Goal: Complete application form

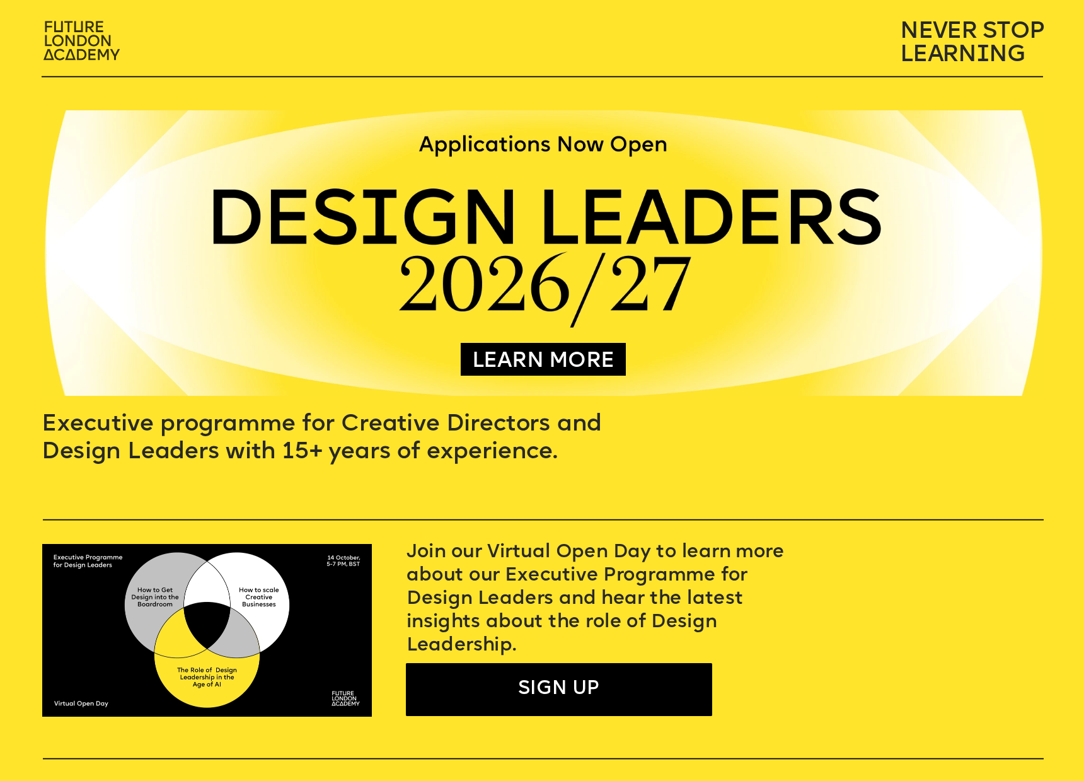
click at [78, 55] on img at bounding box center [83, 41] width 95 height 55
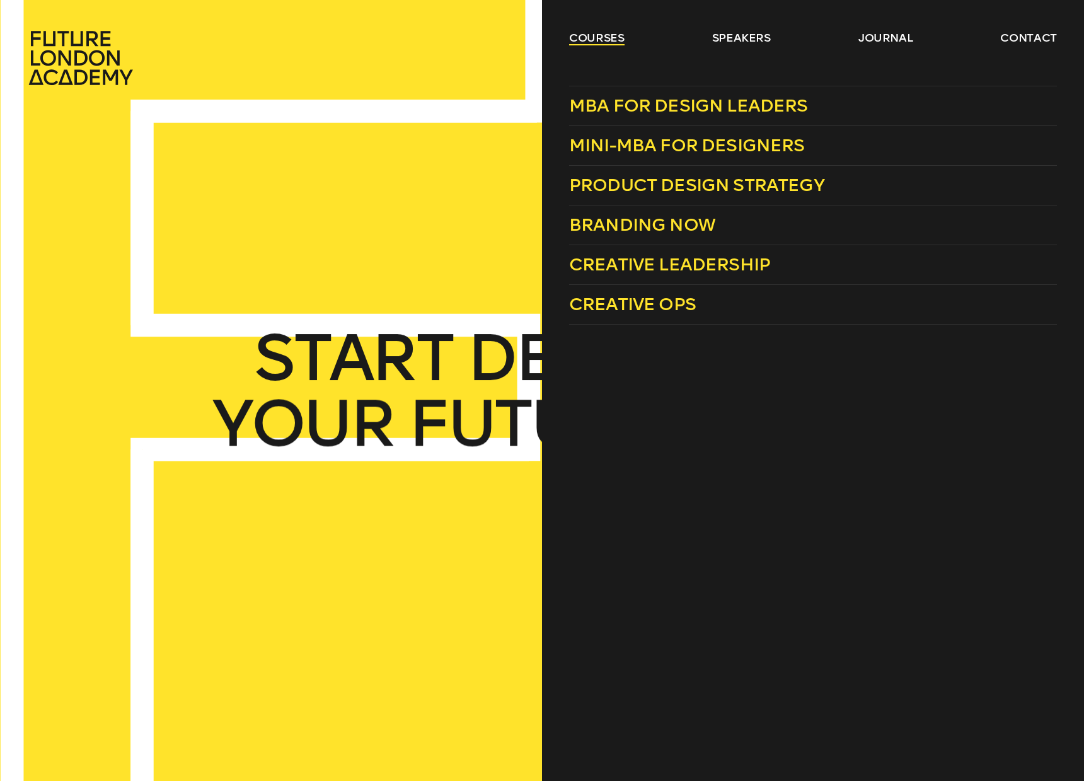
click at [615, 40] on link "courses" at bounding box center [596, 37] width 55 height 15
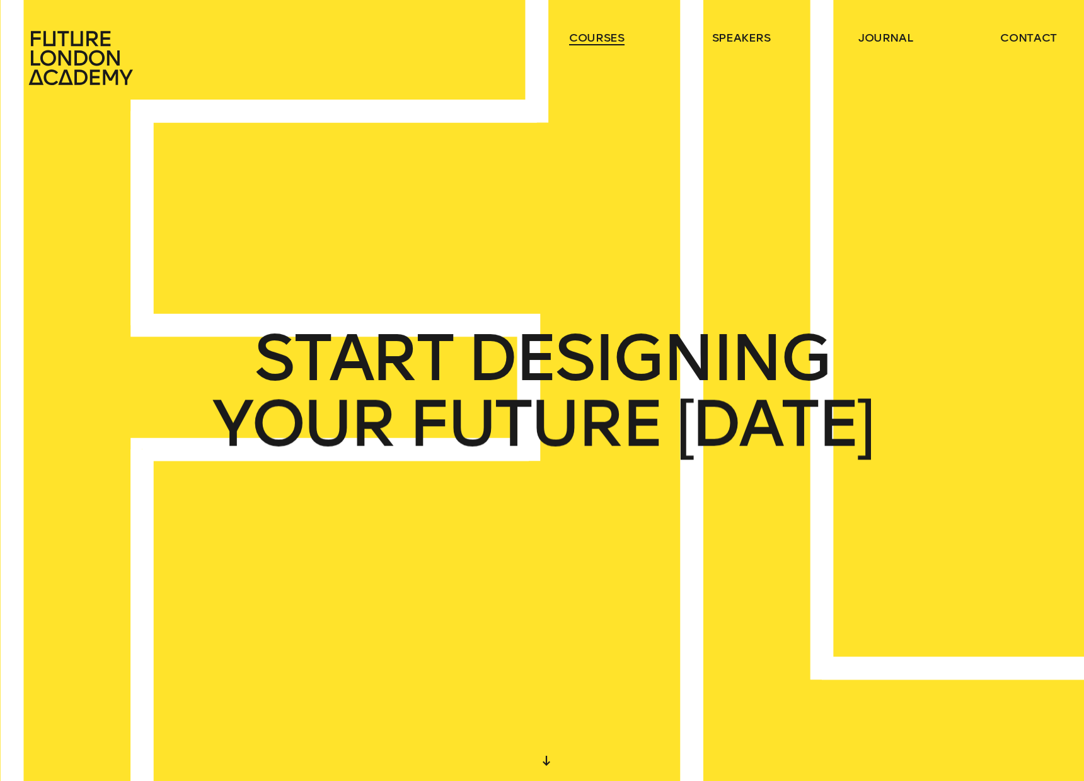
click at [610, 39] on link "courses" at bounding box center [596, 37] width 55 height 15
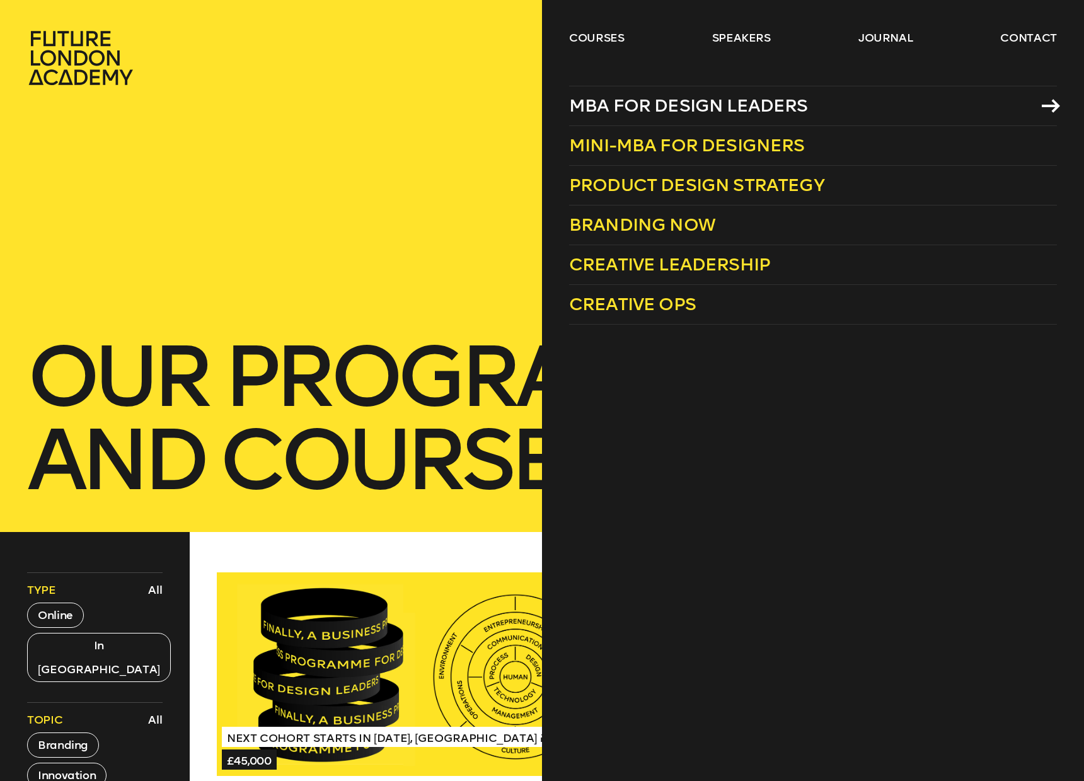
click at [630, 114] on span "MBA for Design Leaders" at bounding box center [688, 105] width 239 height 21
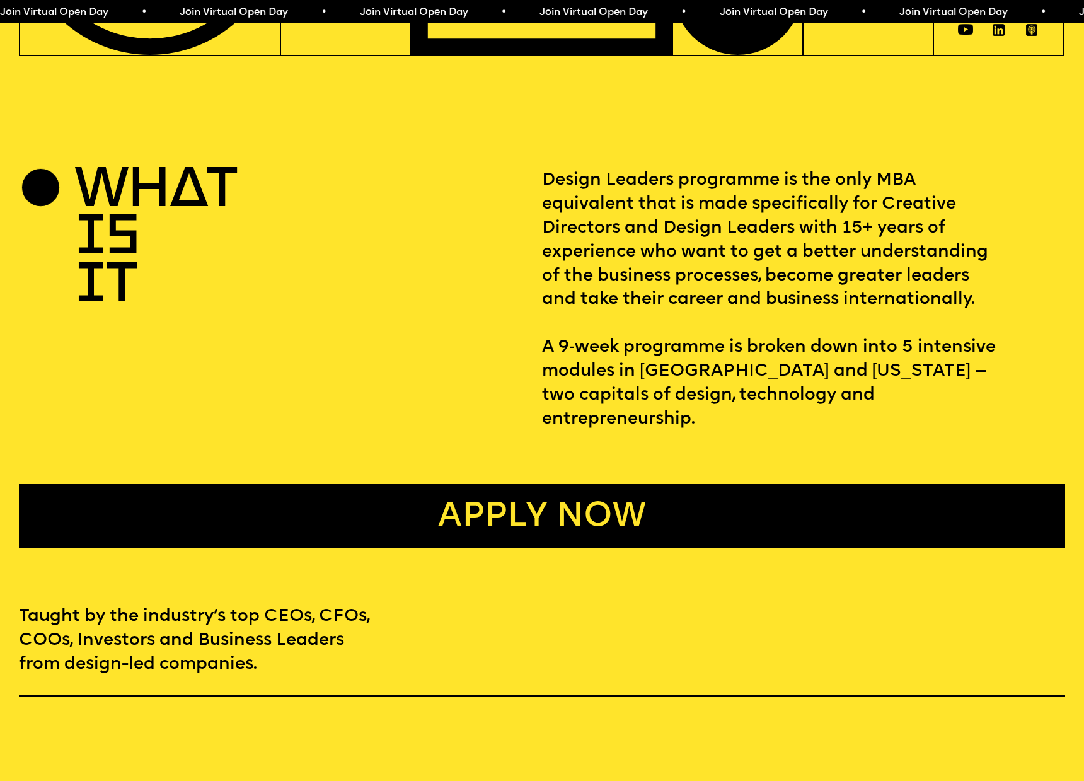
scroll to position [533, 0]
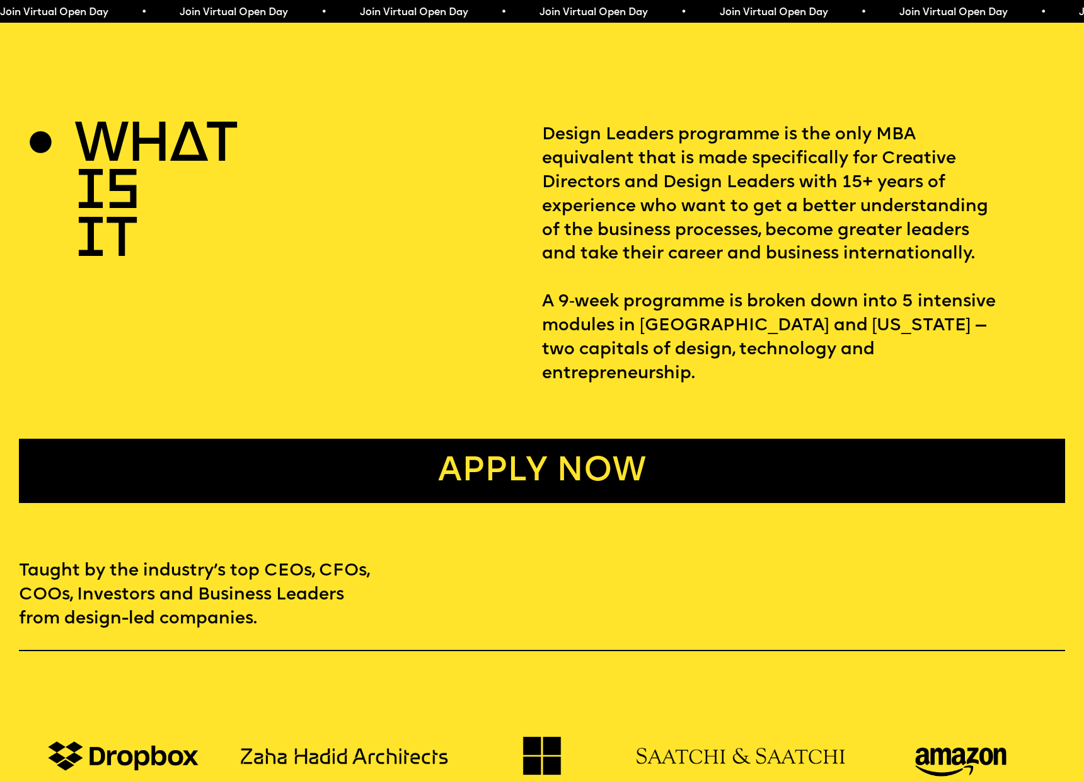
click at [544, 448] on link "Apply now" at bounding box center [542, 471] width 1047 height 64
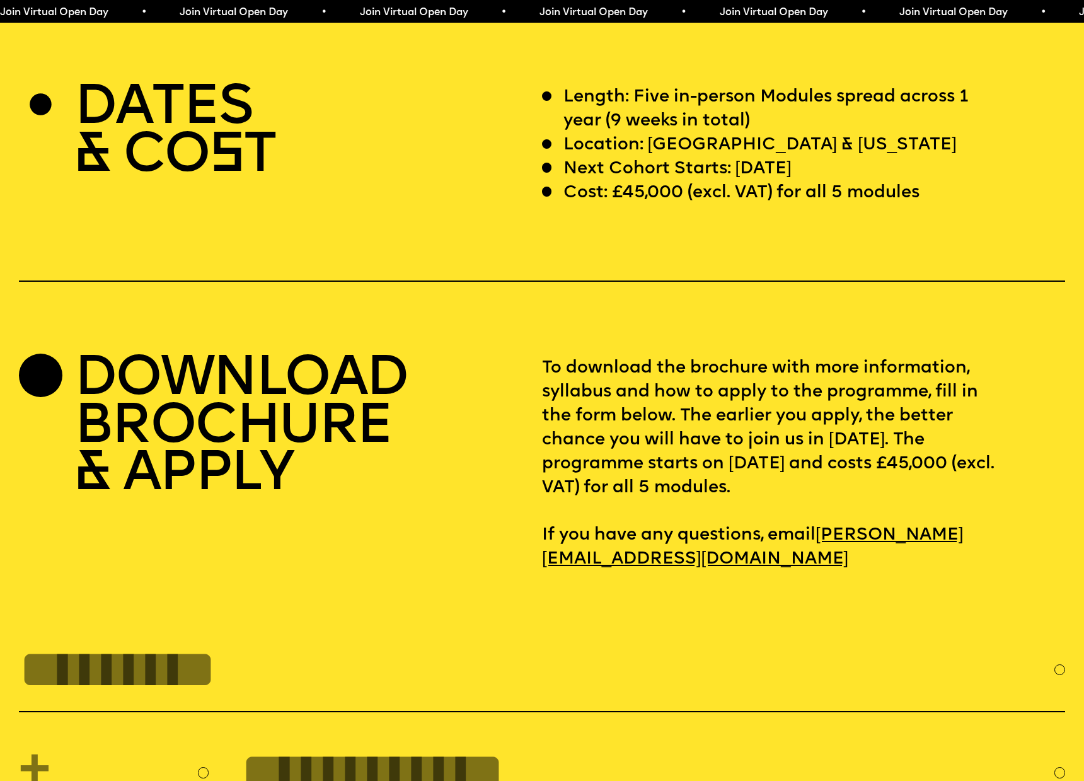
scroll to position [5019, 0]
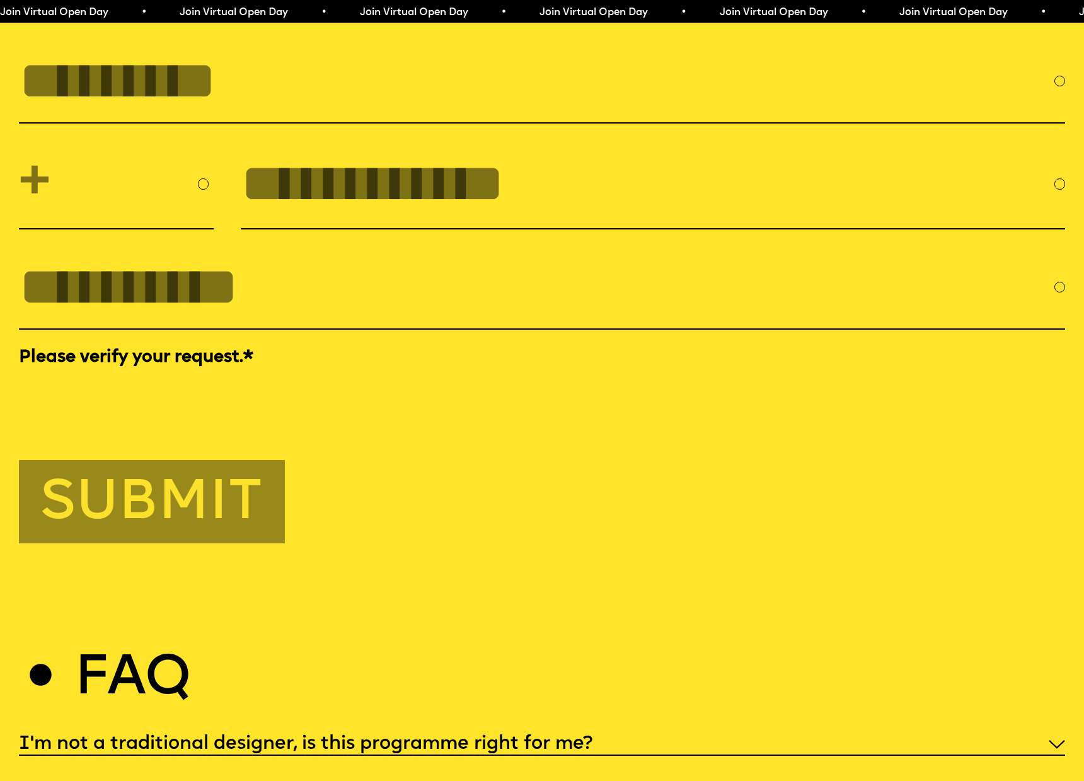
click at [685, 389] on div at bounding box center [542, 397] width 1047 height 49
